Goal: Task Accomplishment & Management: Complete application form

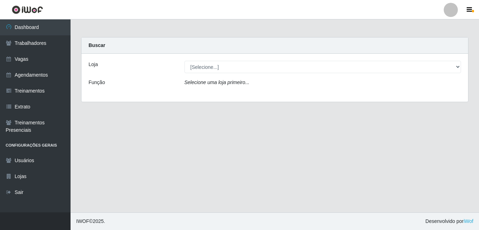
click at [204, 59] on div "Loja [Selecione...] [GEOGRAPHIC_DATA] - [DATE] Shopping Função Selecione [PERSO…" at bounding box center [275, 78] width 387 height 48
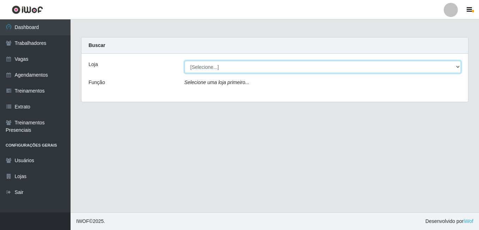
click at [207, 66] on select "[Selecione...] [GEOGRAPHIC_DATA] - [DATE][GEOGRAPHIC_DATA]" at bounding box center [323, 67] width 277 height 12
select select "471"
click at [185, 61] on select "[Selecione...] [GEOGRAPHIC_DATA] - [DATE][GEOGRAPHIC_DATA]" at bounding box center [323, 67] width 277 height 12
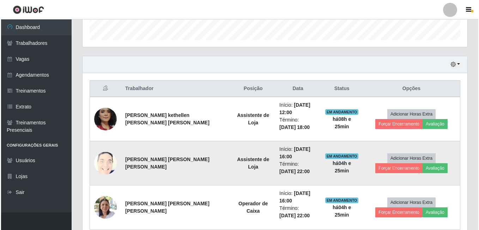
scroll to position [246, 0]
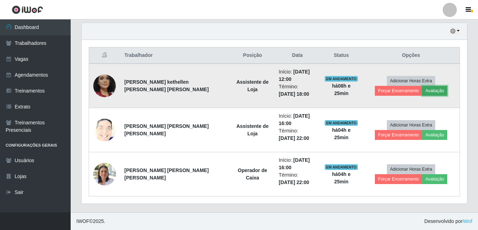
click at [422, 90] on button "Avaliação" at bounding box center [434, 91] width 25 height 10
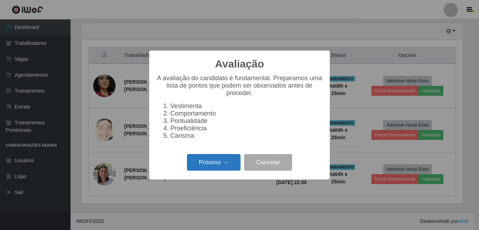
click at [201, 166] on button "Próximo →" at bounding box center [214, 162] width 54 height 17
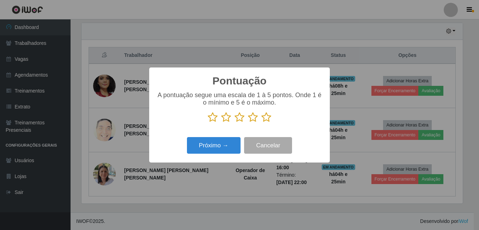
click at [265, 121] on icon at bounding box center [267, 117] width 10 height 11
click at [262, 123] on input "radio" at bounding box center [262, 123] width 0 height 0
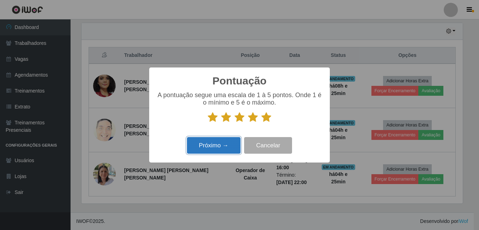
click at [211, 150] on button "Próximo →" at bounding box center [214, 145] width 54 height 17
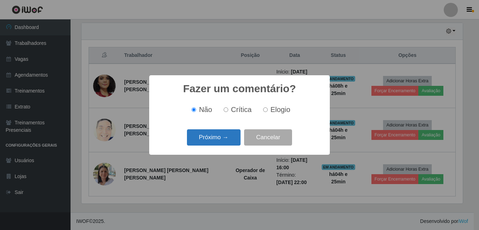
click at [214, 141] on button "Próximo →" at bounding box center [214, 137] width 54 height 17
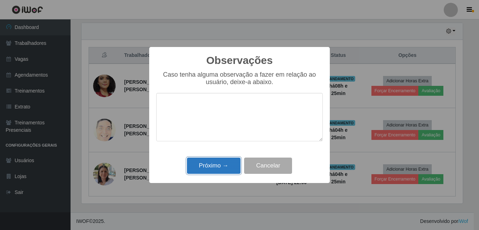
click at [221, 172] on button "Próximo →" at bounding box center [214, 165] width 54 height 17
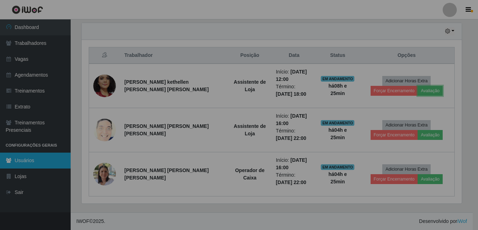
scroll to position [147, 385]
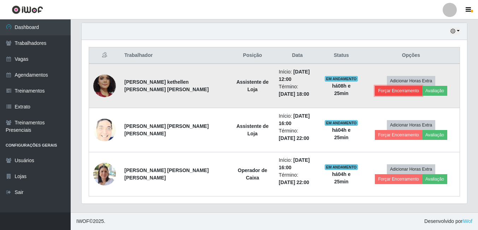
click at [422, 86] on button "Forçar Encerramento" at bounding box center [398, 91] width 47 height 10
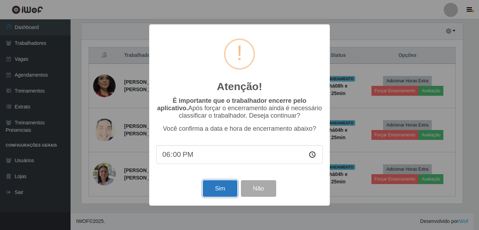
click at [232, 185] on button "Sim" at bounding box center [220, 188] width 34 height 17
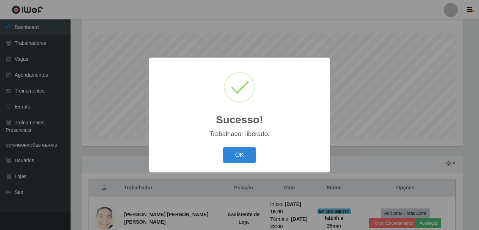
click at [257, 158] on div "OK Cancel" at bounding box center [239, 155] width 167 height 20
click at [251, 157] on button "OK" at bounding box center [239, 155] width 33 height 17
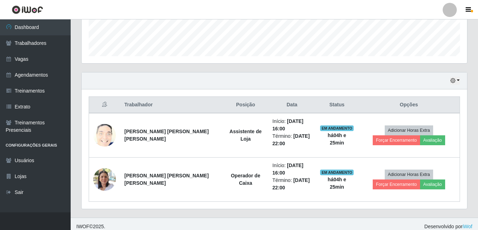
scroll to position [202, 0]
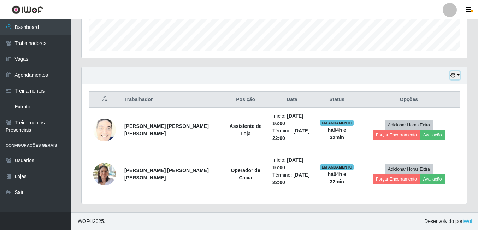
click at [458, 77] on button "button" at bounding box center [455, 75] width 10 height 8
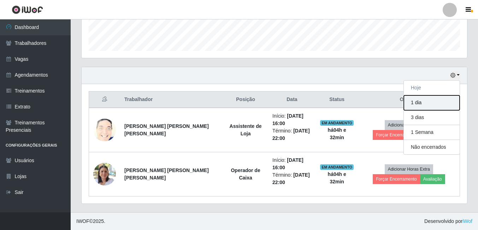
click at [425, 105] on button "1 dia" at bounding box center [432, 102] width 56 height 15
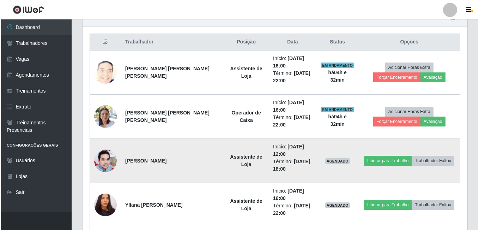
scroll to position [334, 0]
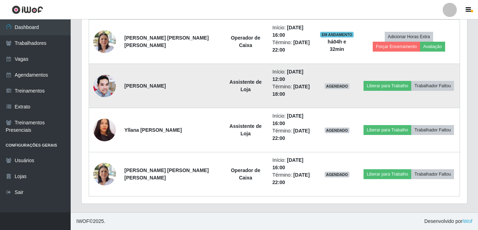
click at [103, 91] on img at bounding box center [104, 85] width 23 height 23
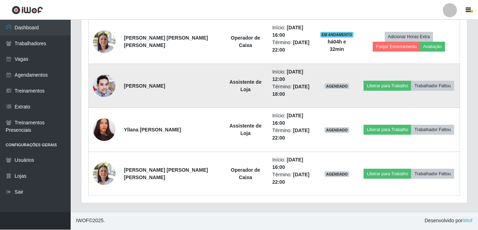
scroll to position [147, 382]
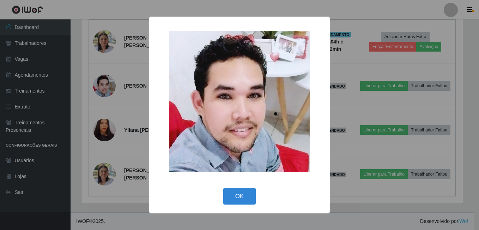
click at [105, 107] on div "× OK Cancel" at bounding box center [239, 115] width 479 height 230
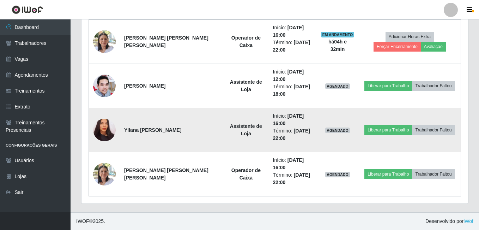
scroll to position [147, 385]
click at [105, 131] on img at bounding box center [104, 130] width 23 height 24
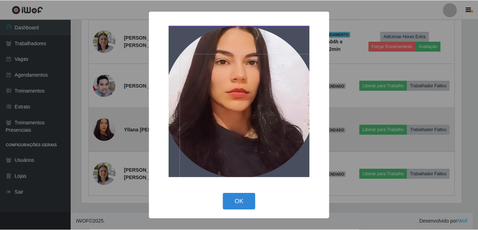
scroll to position [147, 382]
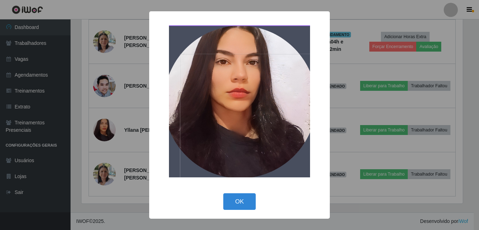
click at [111, 149] on div "× OK Cancel" at bounding box center [239, 115] width 479 height 230
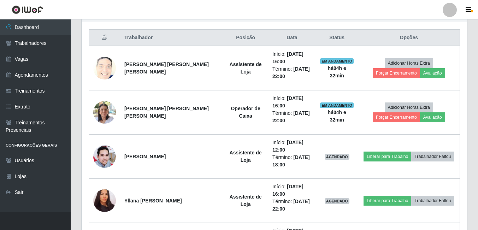
scroll to position [122, 0]
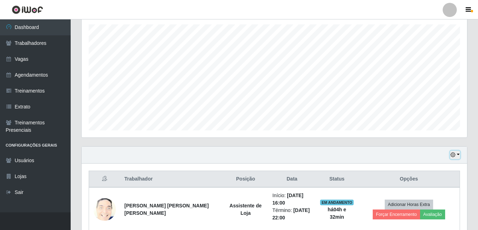
click at [459, 155] on button "button" at bounding box center [455, 155] width 10 height 8
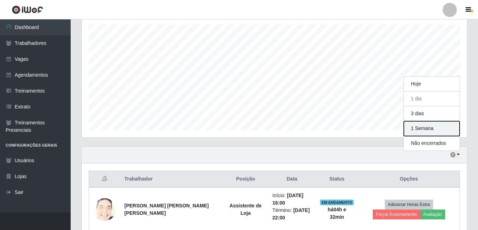
click at [425, 127] on button "1 Semana" at bounding box center [432, 128] width 56 height 15
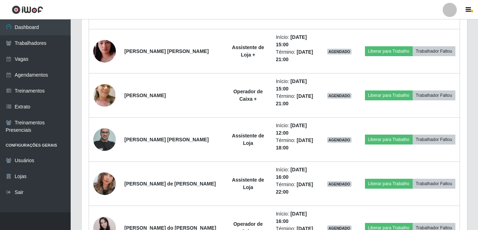
scroll to position [722, 0]
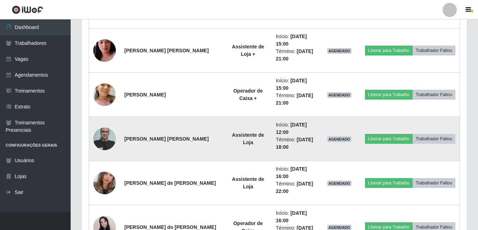
click at [104, 136] on img at bounding box center [104, 139] width 23 height 30
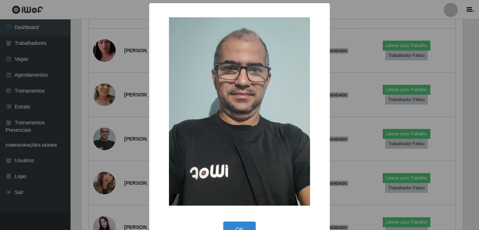
click at [124, 131] on div "× OK Cancel" at bounding box center [239, 115] width 479 height 230
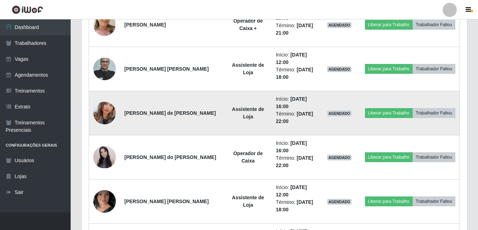
scroll to position [793, 0]
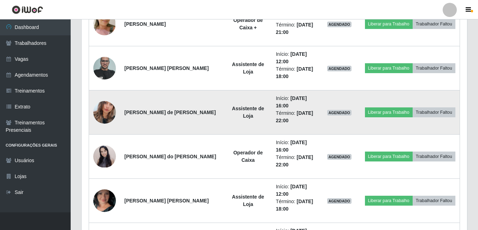
click at [99, 111] on img at bounding box center [104, 112] width 23 height 40
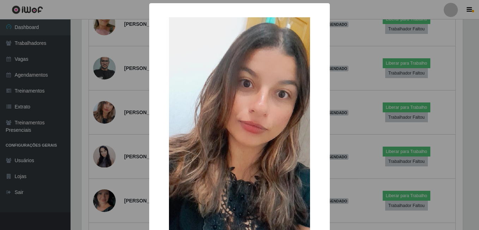
click at [103, 130] on div "× OK Cancel" at bounding box center [239, 115] width 479 height 230
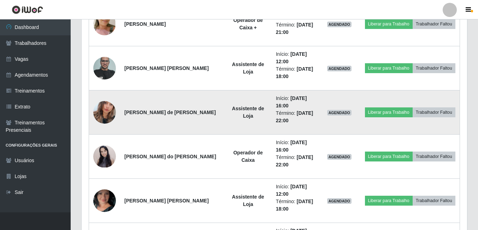
scroll to position [828, 0]
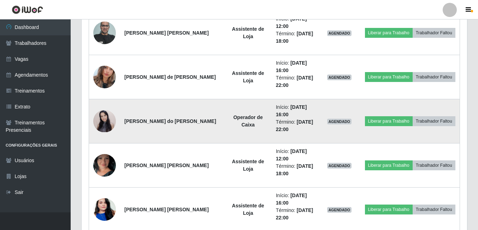
click at [109, 121] on img at bounding box center [104, 121] width 23 height 22
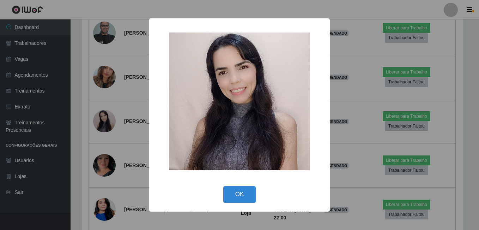
click at [118, 127] on div "× OK Cancel" at bounding box center [239, 115] width 479 height 230
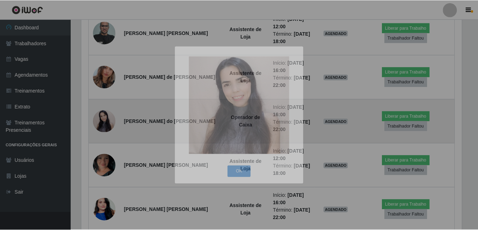
scroll to position [147, 385]
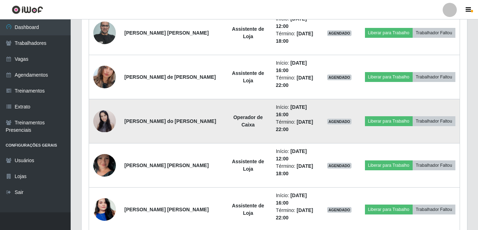
click at [103, 120] on img at bounding box center [104, 121] width 23 height 22
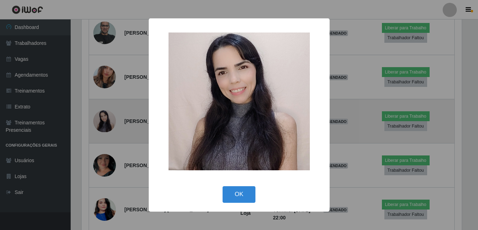
scroll to position [0, 0]
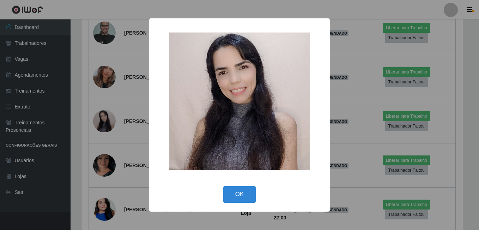
click at [125, 134] on div "× OK Cancel" at bounding box center [239, 115] width 479 height 230
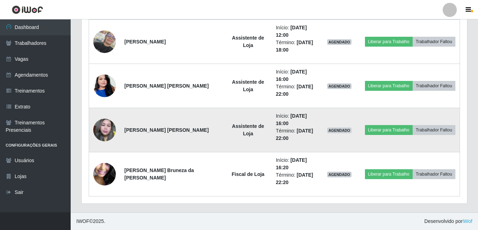
click at [282, 128] on time "[DATE] 22:00" at bounding box center [294, 134] width 37 height 13
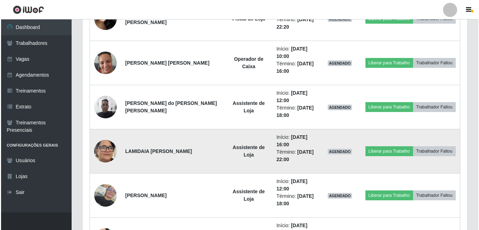
scroll to position [1075, 0]
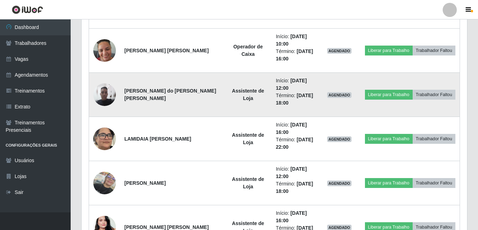
click at [101, 99] on img at bounding box center [104, 94] width 23 height 23
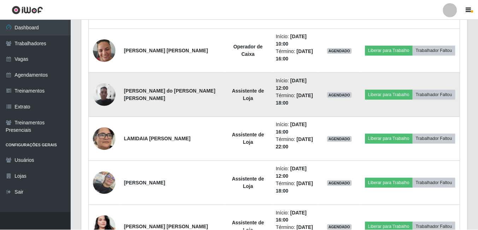
scroll to position [147, 382]
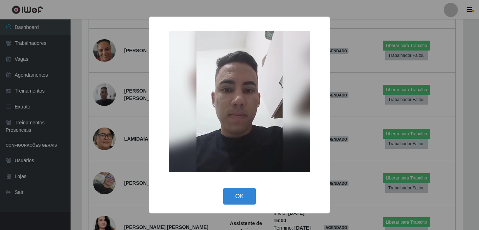
click at [237, 193] on button "OK" at bounding box center [239, 196] width 33 height 17
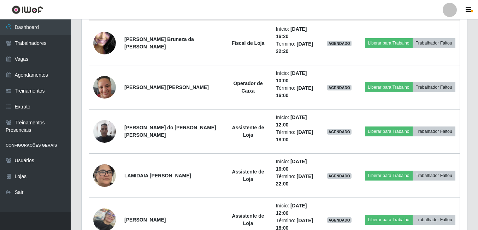
scroll to position [934, 0]
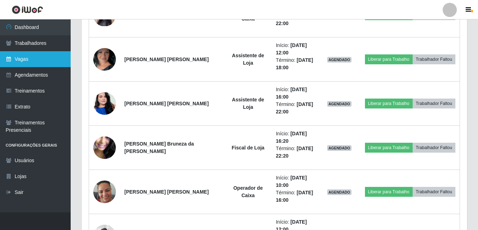
click at [25, 58] on link "Vagas" at bounding box center [35, 59] width 71 height 16
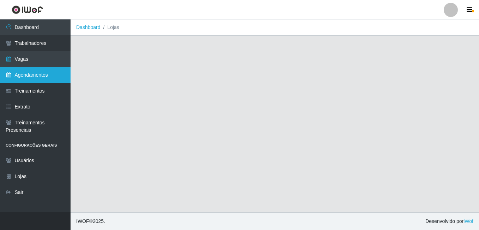
click at [27, 79] on link "Agendamentos" at bounding box center [35, 75] width 71 height 16
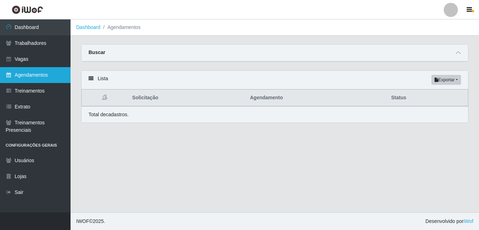
click at [29, 78] on link "Agendamentos" at bounding box center [35, 75] width 71 height 16
click at [102, 86] on div "Lista Exportar PDF Excel" at bounding box center [275, 80] width 387 height 19
click at [93, 80] on icon at bounding box center [91, 78] width 5 height 5
click at [92, 79] on icon at bounding box center [91, 78] width 5 height 5
click at [106, 99] on icon at bounding box center [104, 97] width 5 height 5
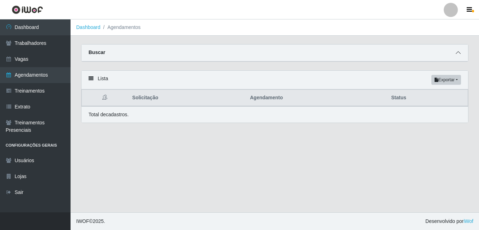
click at [457, 51] on icon at bounding box center [458, 52] width 5 height 5
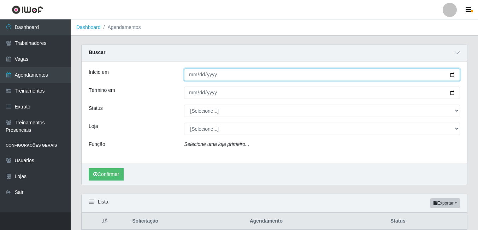
click at [191, 75] on input "Início em" at bounding box center [322, 74] width 276 height 12
click at [450, 77] on input "Início em" at bounding box center [322, 74] width 276 height 12
type input "[DATE]"
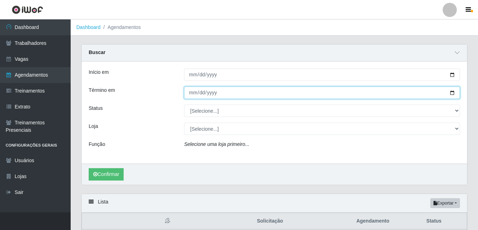
click at [451, 93] on input "Término em" at bounding box center [322, 93] width 276 height 12
type input "[DATE]"
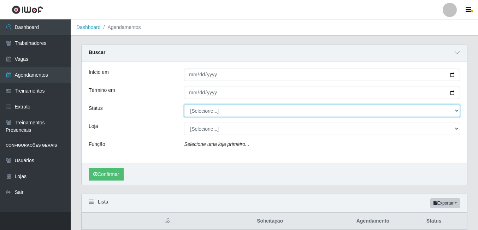
click at [251, 115] on select "[Selecione...] AGENDADO AGUARDANDO LIBERAR EM ANDAMENTO EM REVISÃO FINALIZADO C…" at bounding box center [322, 111] width 276 height 12
select select "AGENDADO"
click at [184, 105] on select "[Selecione...] AGENDADO AGUARDANDO LIBERAR EM ANDAMENTO EM REVISÃO FINALIZADO C…" at bounding box center [322, 111] width 276 height 12
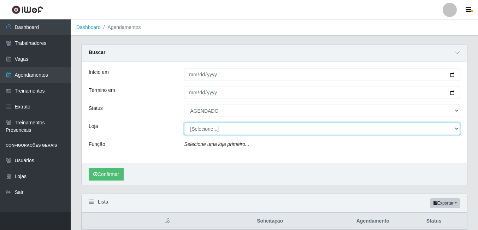
click at [235, 132] on select "[Selecione...] [GEOGRAPHIC_DATA] - [DATE][GEOGRAPHIC_DATA]" at bounding box center [322, 129] width 276 height 12
select select "471"
click at [184, 123] on select "[Selecione...] [GEOGRAPHIC_DATA] - [DATE][GEOGRAPHIC_DATA]" at bounding box center [322, 129] width 276 height 12
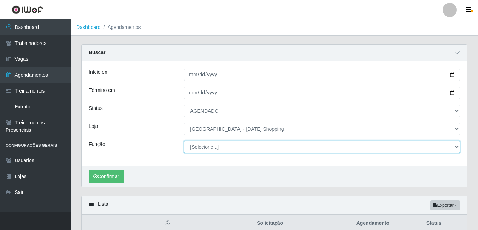
click at [199, 148] on select "[Selecione...] [PERSON_NAME] + ASG ++ Assistente [PERSON_NAME] Assistente [PERS…" at bounding box center [322, 147] width 276 height 12
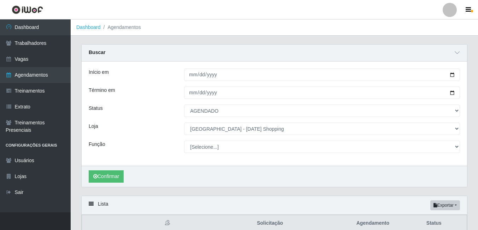
click at [140, 150] on div "Função" at bounding box center [130, 147] width 95 height 12
click at [115, 179] on button "Confirmar" at bounding box center [106, 176] width 35 height 12
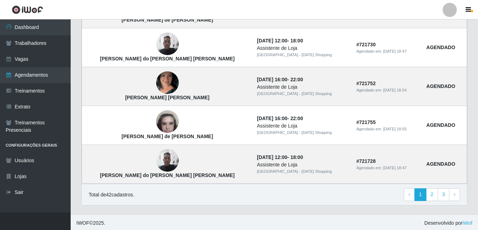
scroll to position [633, 0]
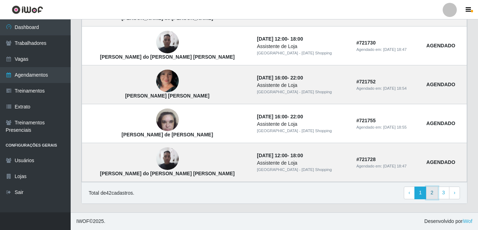
click at [429, 192] on link "2" at bounding box center [432, 192] width 12 height 13
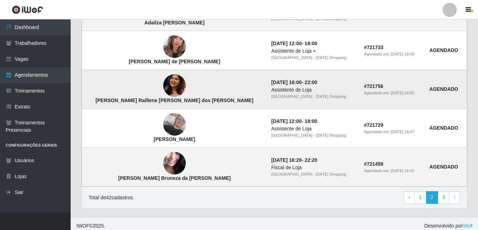
scroll to position [507, 0]
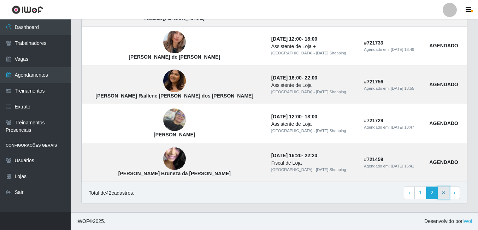
click at [442, 190] on link "3" at bounding box center [443, 192] width 12 height 13
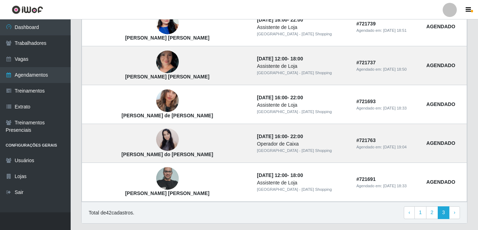
scroll to position [388, 0]
